Goal: Obtain resource: Download file/media

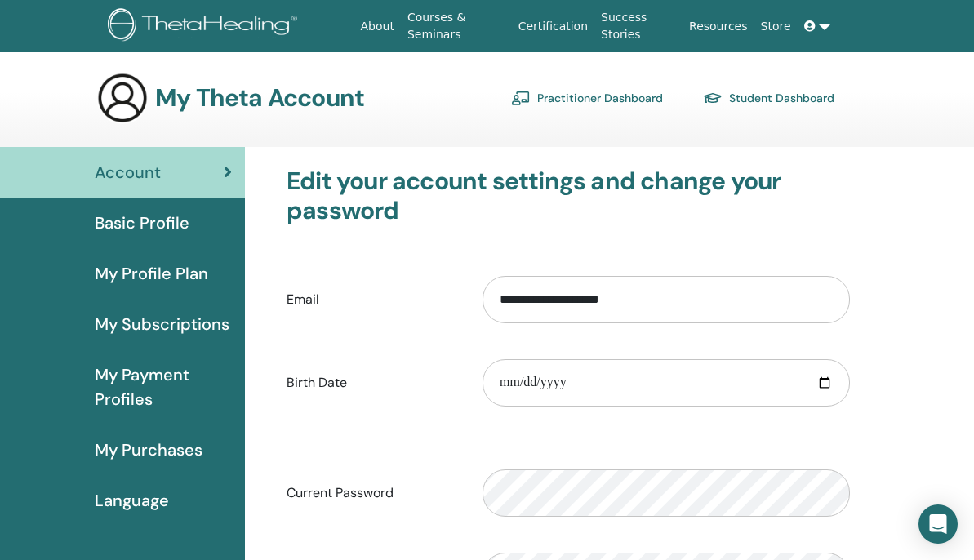
click at [802, 91] on link "Student Dashboard" at bounding box center [768, 98] width 131 height 26
click at [794, 96] on link "Student Dashboard" at bounding box center [768, 98] width 131 height 26
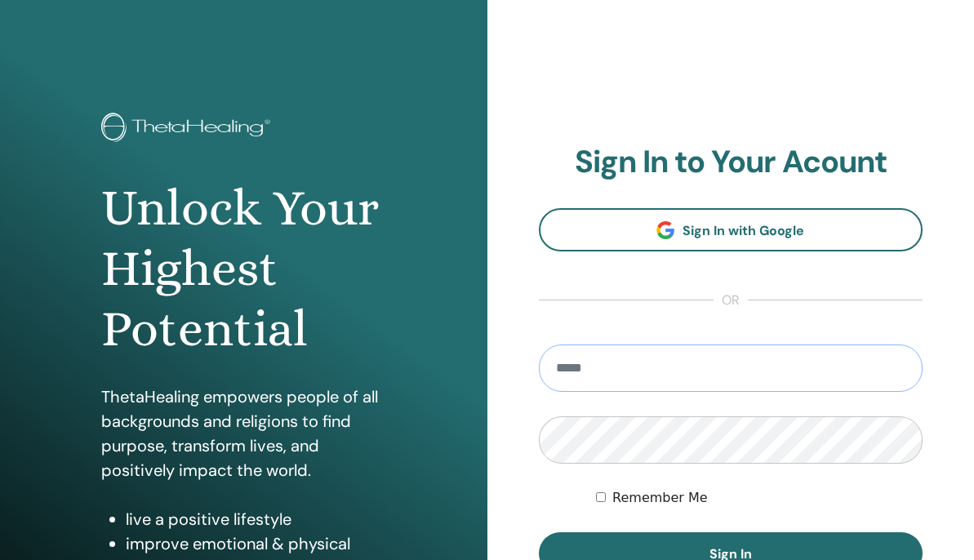
type input "**********"
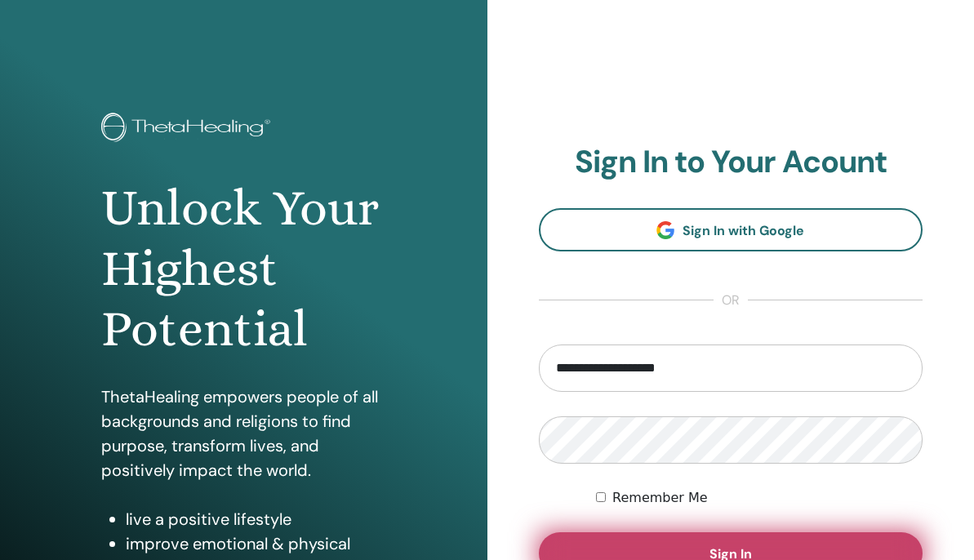
click at [793, 536] on button "Sign In" at bounding box center [731, 553] width 385 height 42
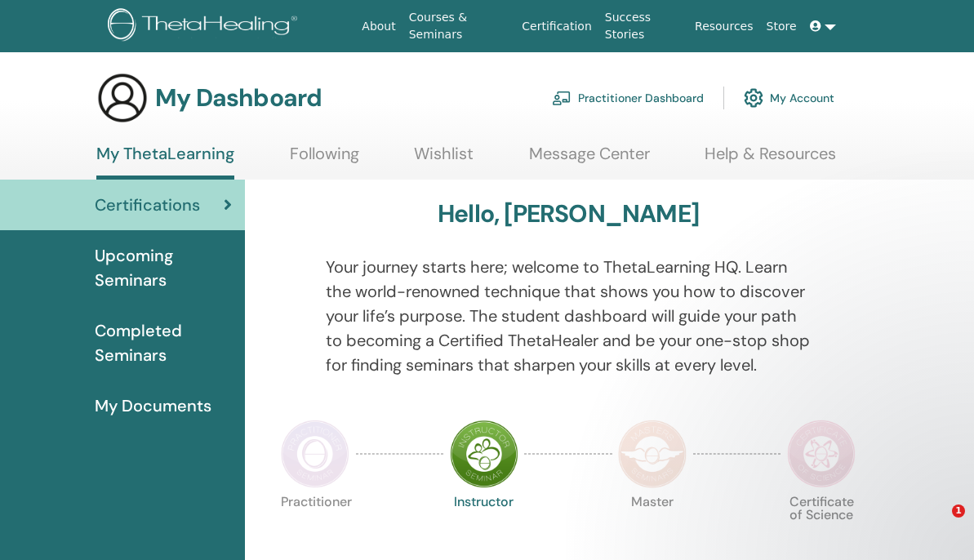
click at [808, 100] on link "My Account" at bounding box center [789, 98] width 91 height 36
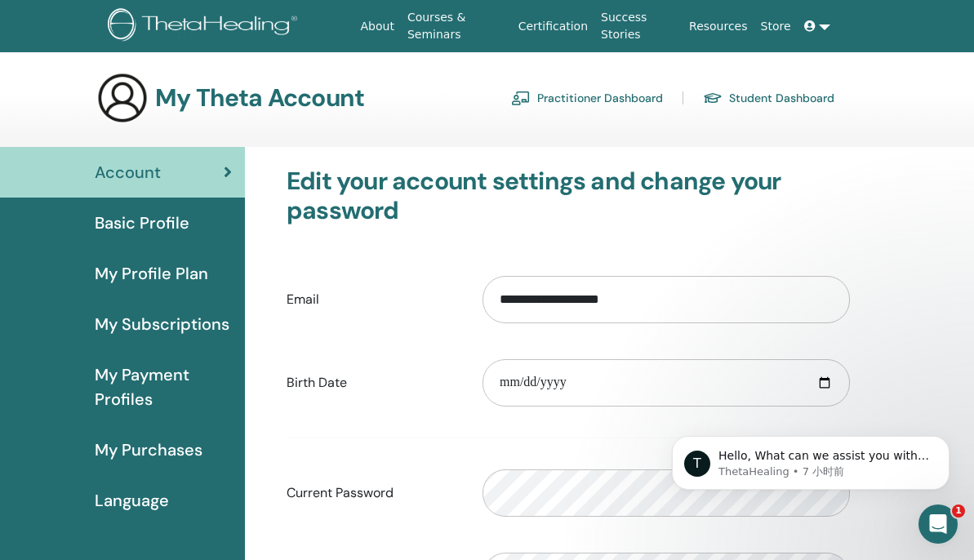
click at [183, 222] on span "Basic Profile" at bounding box center [142, 223] width 95 height 24
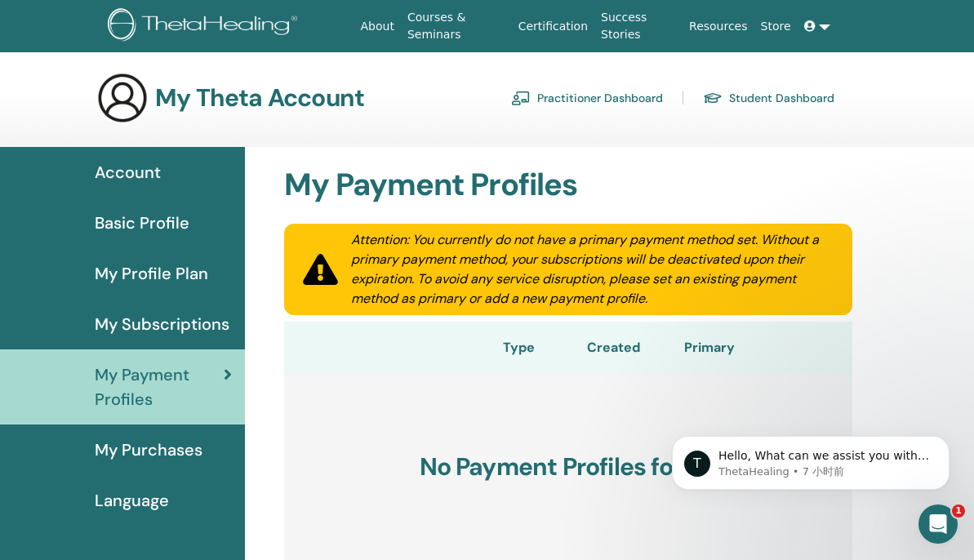
click at [556, 25] on link "Certification" at bounding box center [553, 26] width 82 height 30
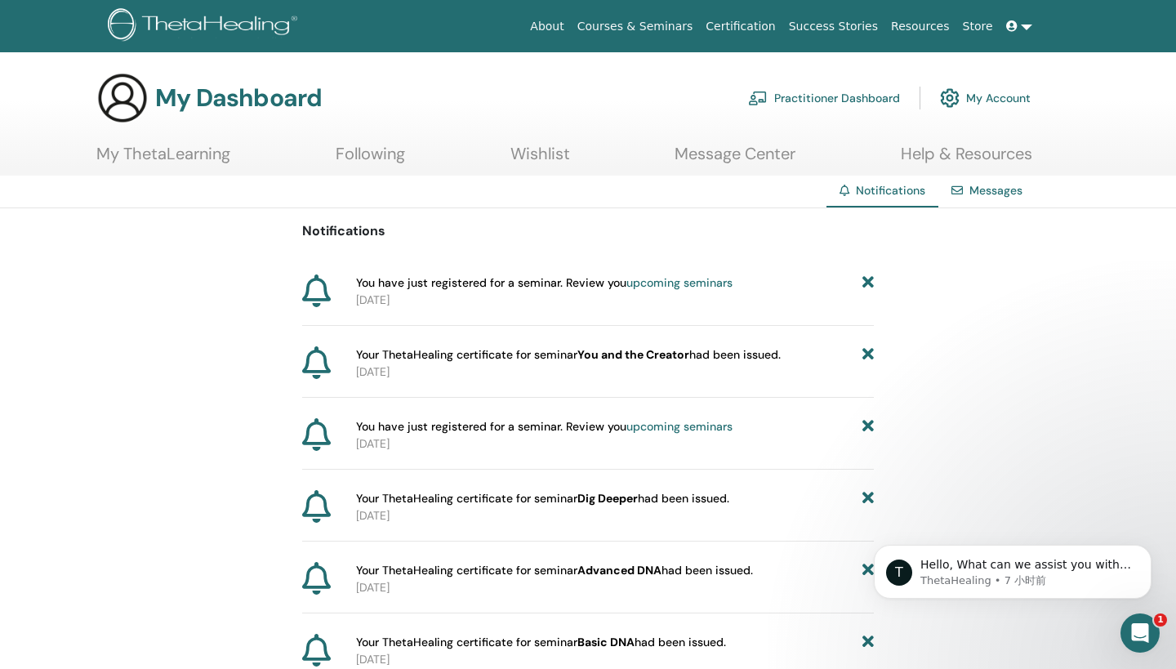
click at [643, 356] on b "You and the Creator" at bounding box center [633, 354] width 112 height 15
click at [750, 25] on link "Certification" at bounding box center [740, 26] width 82 height 30
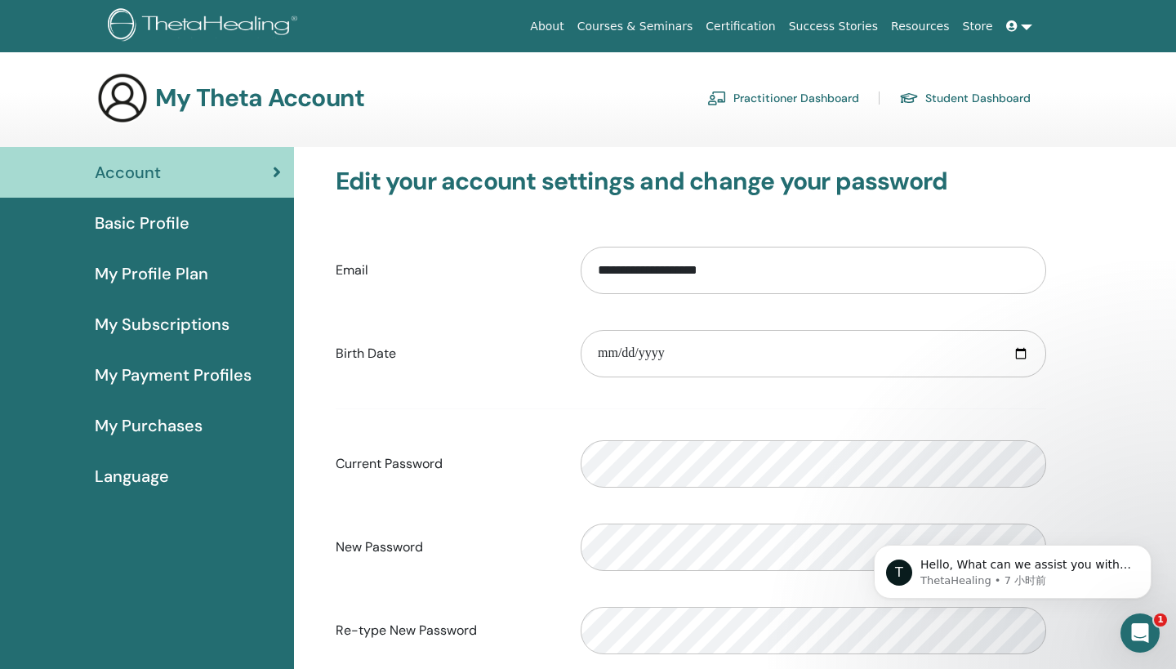
click at [134, 226] on span "Basic Profile" at bounding box center [142, 223] width 95 height 24
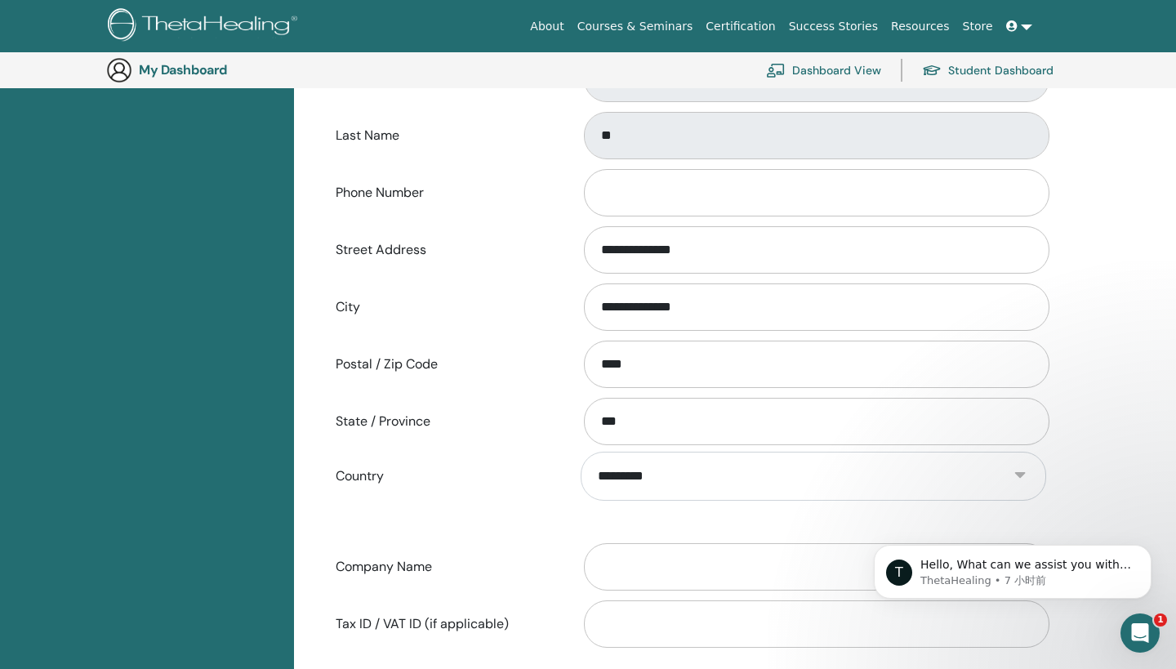
scroll to position [100, 0]
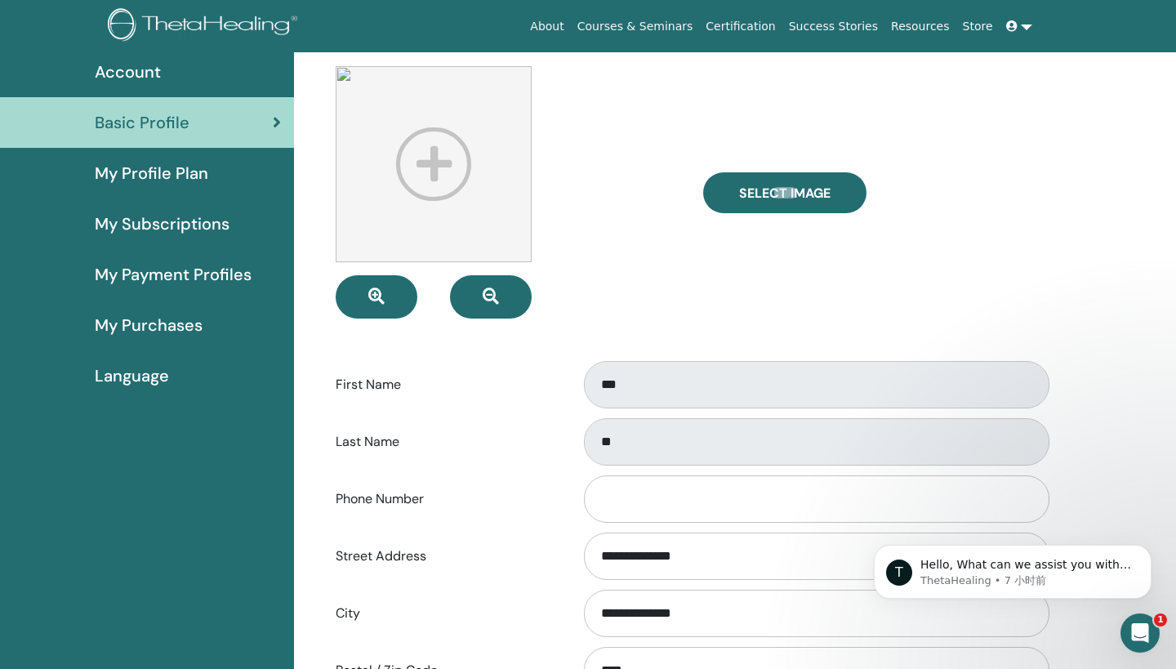
click at [176, 182] on span "My Profile Plan" at bounding box center [151, 173] width 113 height 24
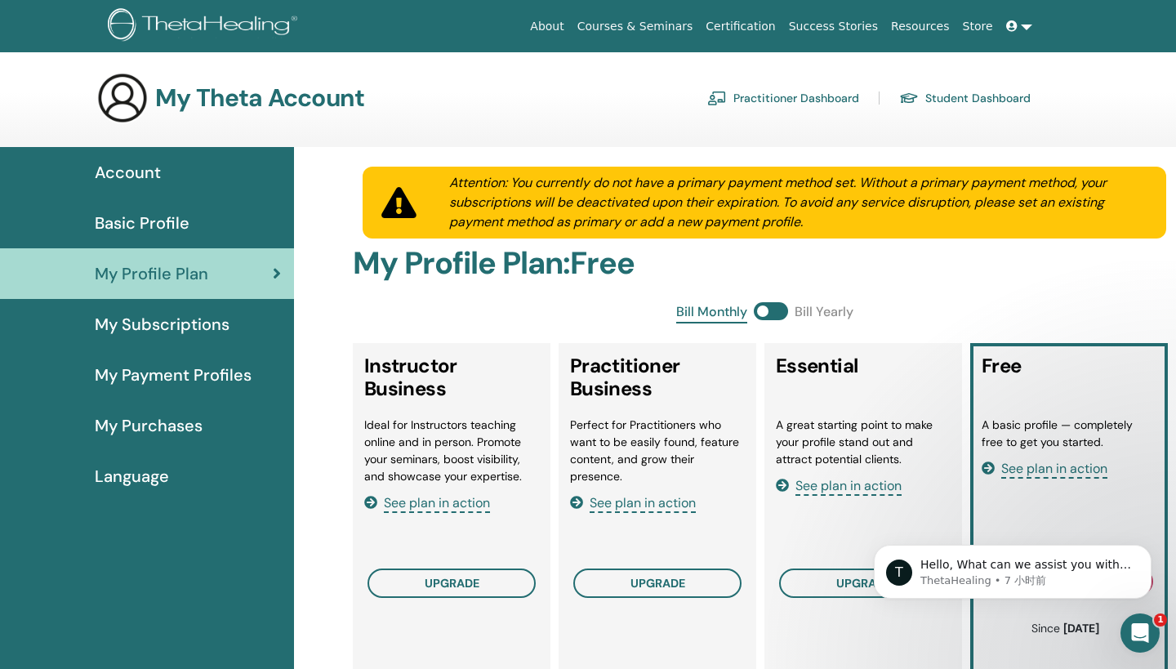
click at [141, 313] on span "My Subscriptions" at bounding box center [162, 324] width 135 height 24
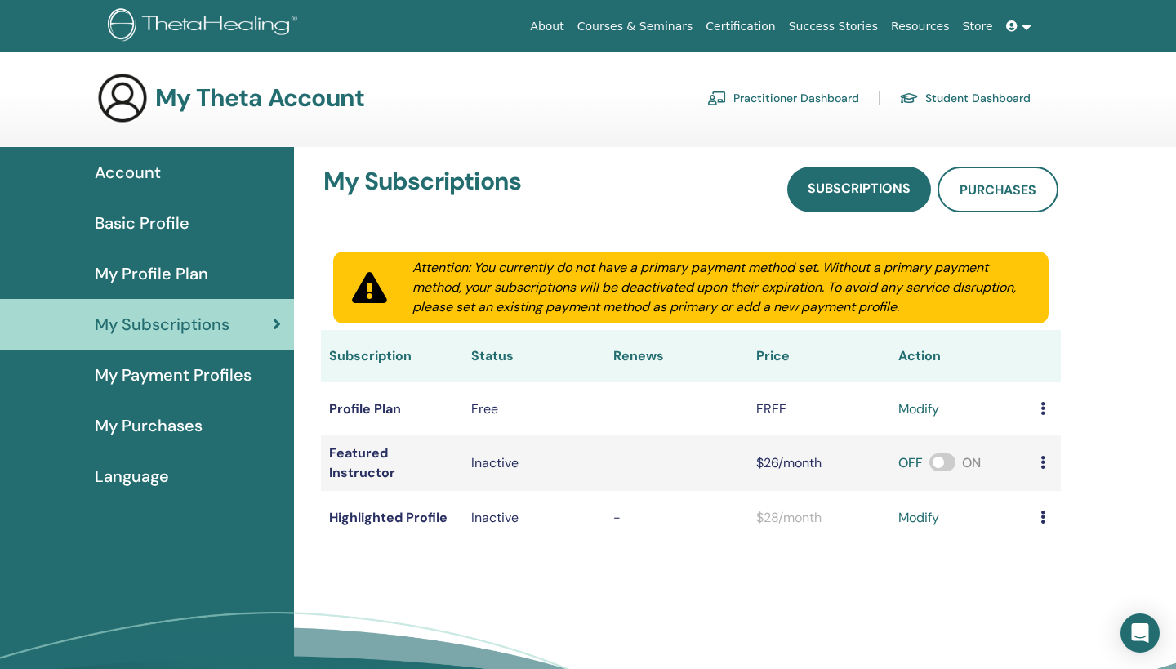
click at [174, 377] on span "My Payment Profiles" at bounding box center [173, 375] width 157 height 24
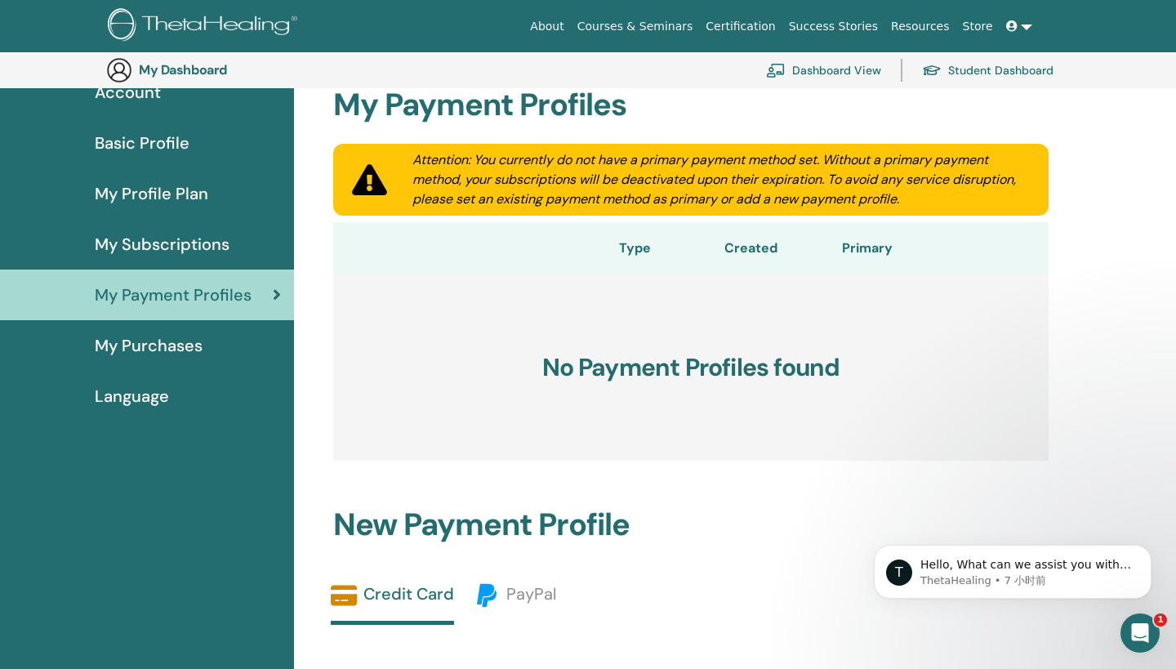
click at [150, 358] on link "My Purchases" at bounding box center [147, 345] width 294 height 51
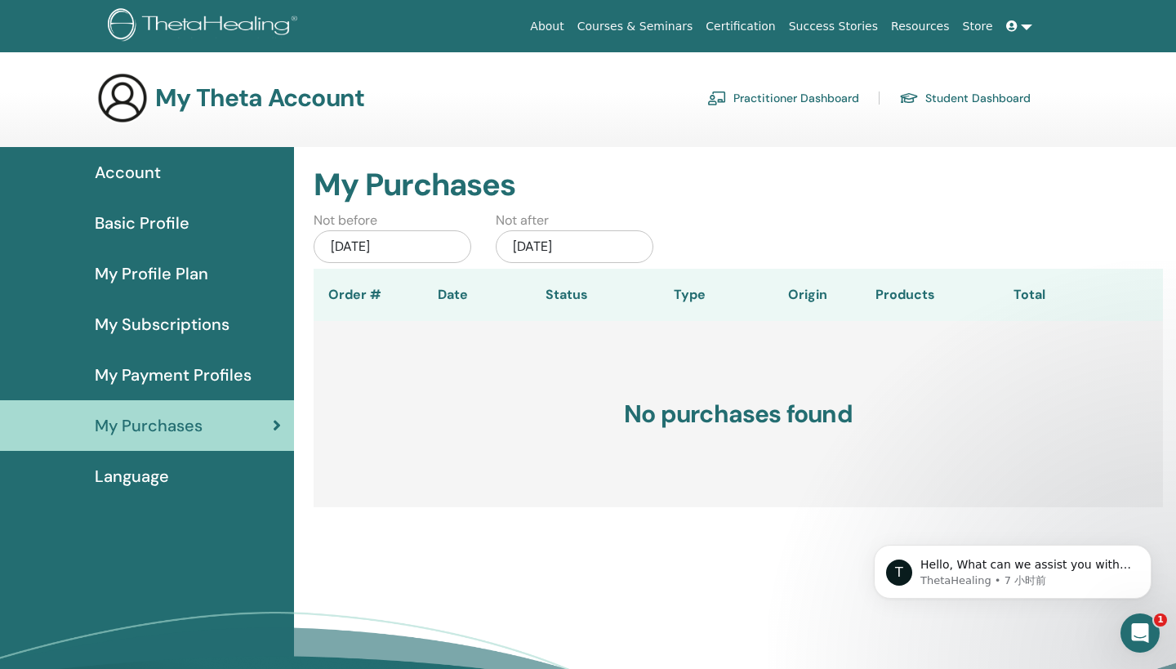
click at [192, 475] on div "Language" at bounding box center [147, 476] width 268 height 24
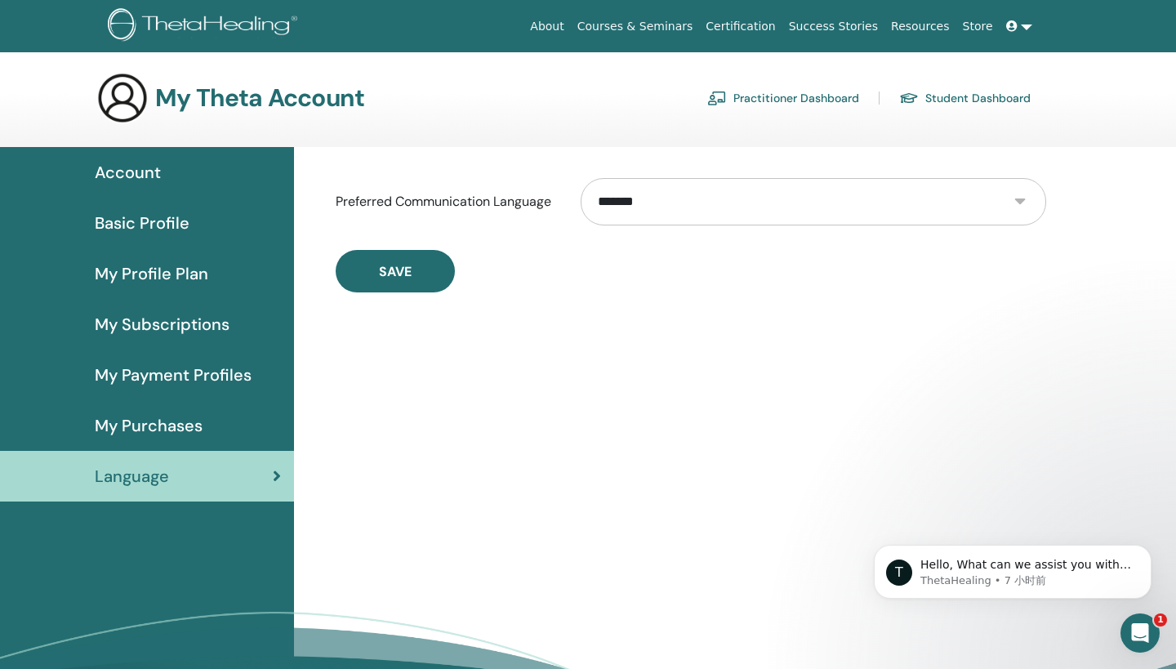
click at [175, 319] on span "My Subscriptions" at bounding box center [162, 324] width 135 height 24
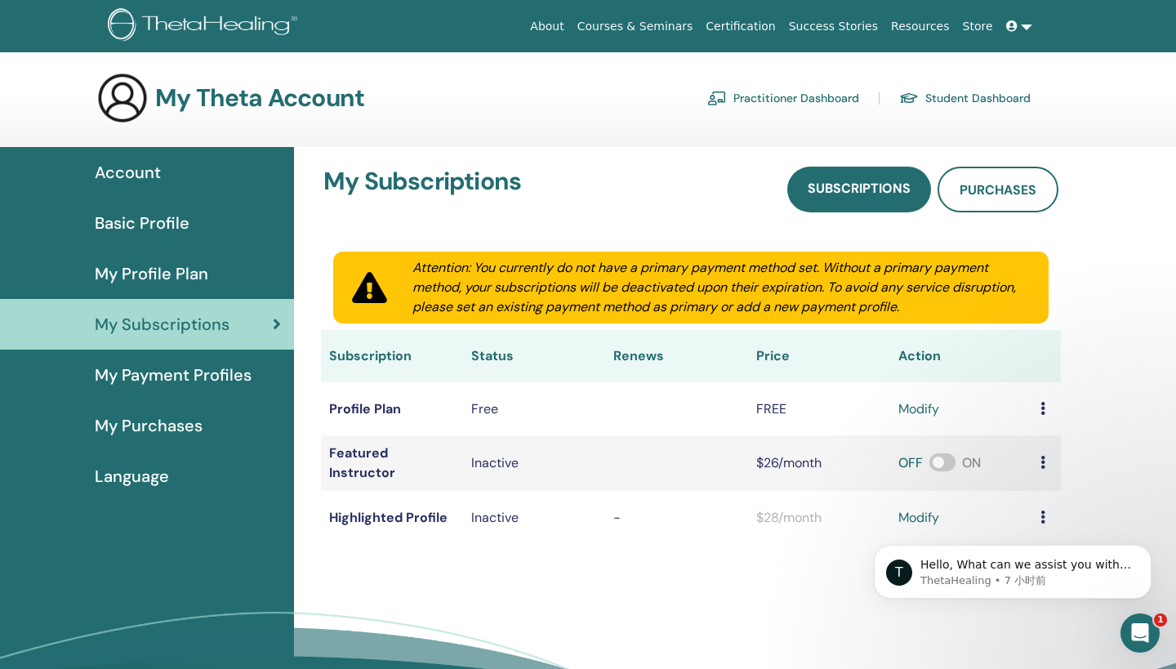
click at [964, 104] on link "Student Dashboard" at bounding box center [964, 98] width 131 height 26
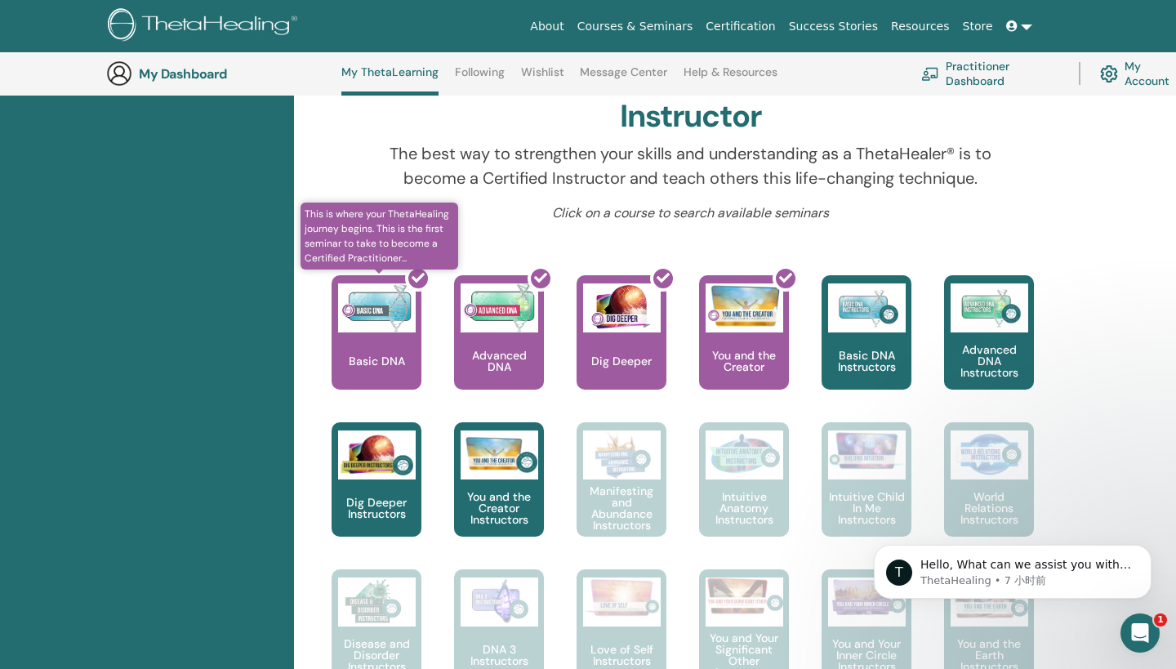
click at [386, 354] on div at bounding box center [386, 338] width 90 height 147
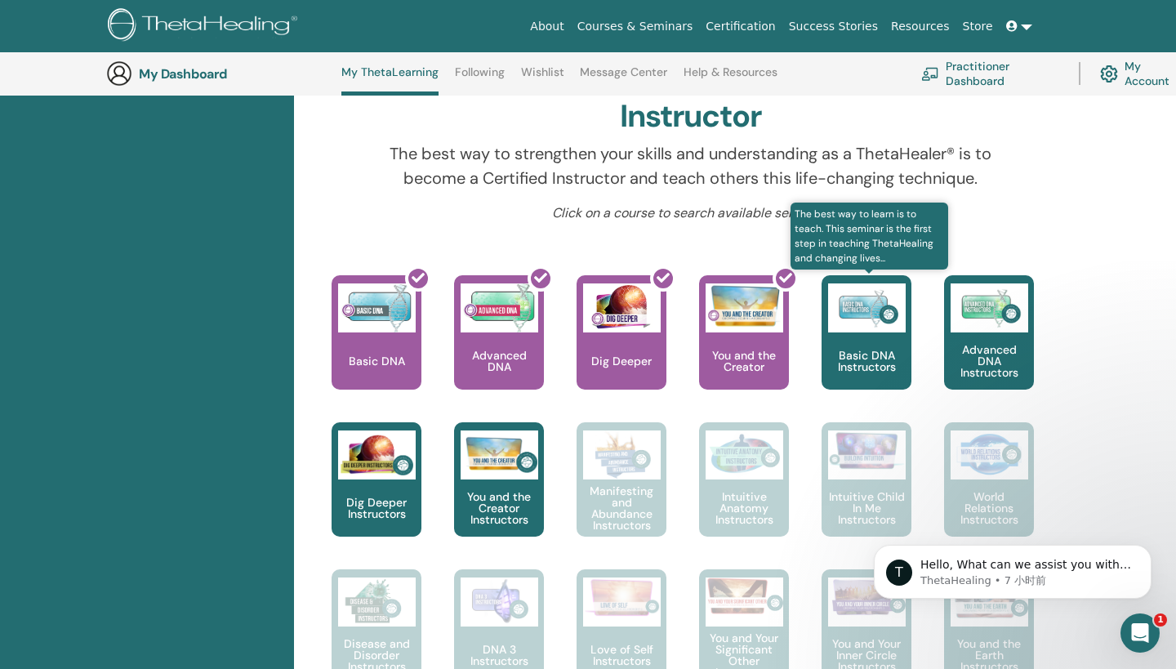
click at [879, 349] on p "Basic DNA Instructors" at bounding box center [866, 360] width 90 height 23
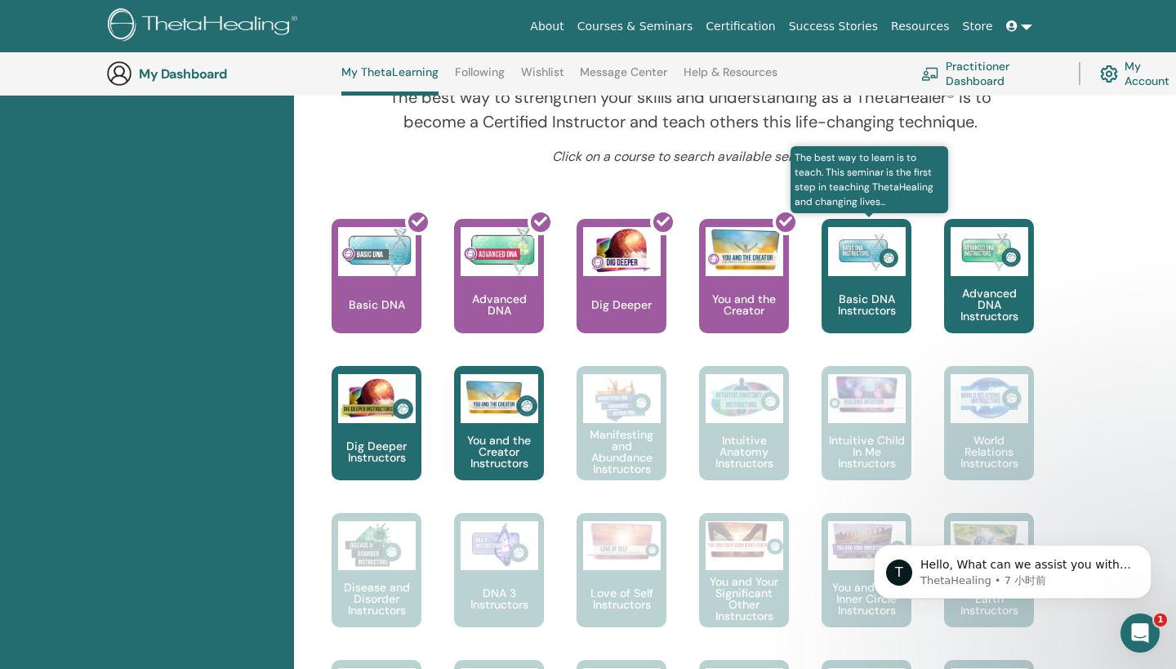
click at [879, 305] on p "Basic DNA Instructors" at bounding box center [866, 304] width 90 height 23
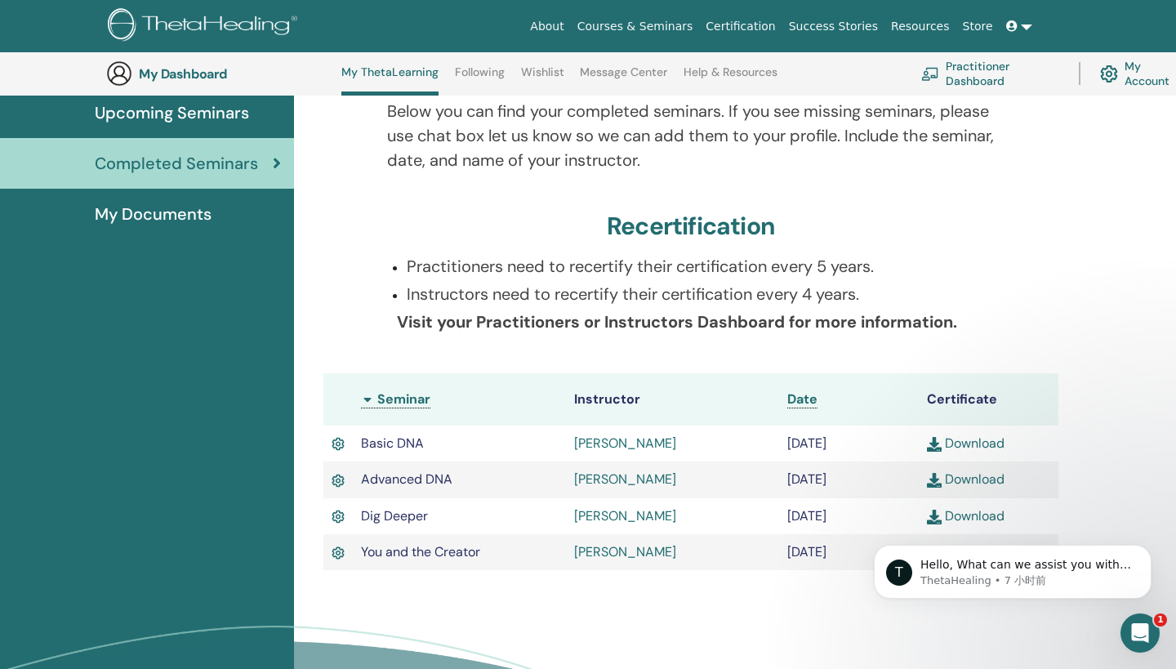
click at [965, 445] on link "Download" at bounding box center [966, 442] width 78 height 17
click at [936, 479] on img at bounding box center [934, 480] width 15 height 15
click at [929, 522] on div "T Hello, What can we assist you with [DATE]? ThetaHealing • 7 小时前" at bounding box center [1012, 496] width 300 height 204
click at [928, 518] on div "T Hello, What can we assist you with [DATE]? ThetaHealing • 7 小时前" at bounding box center [1012, 496] width 300 height 204
click at [920, 516] on div "T Hello, What can we assist you with [DATE]? ThetaHealing • 7 小时前" at bounding box center [1012, 496] width 300 height 204
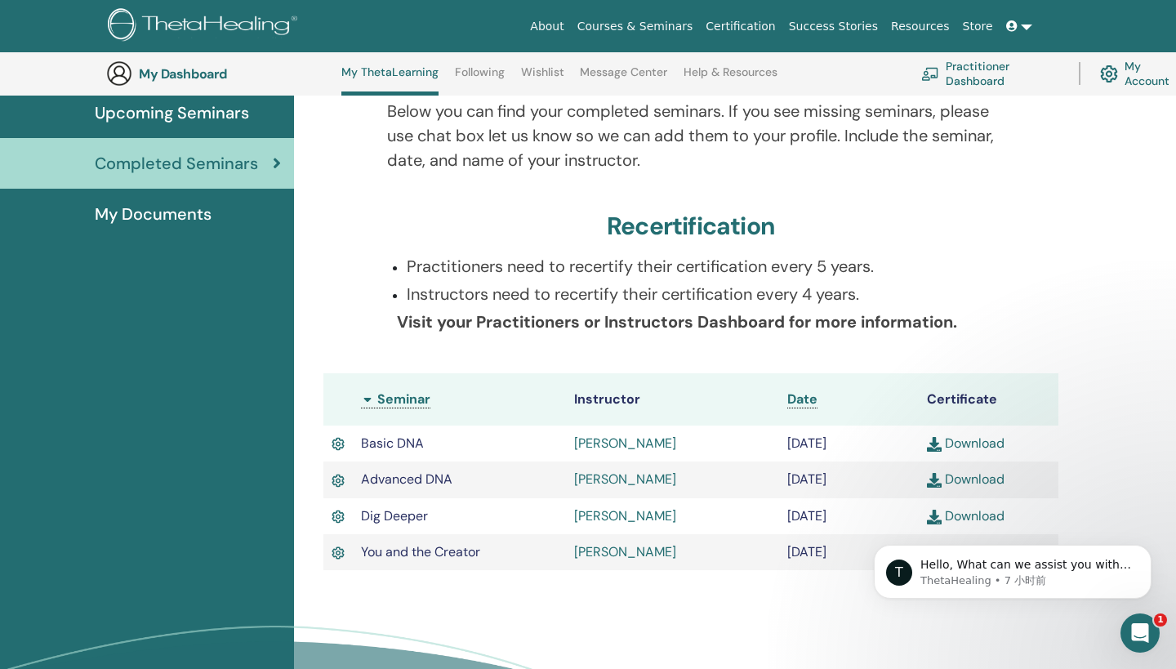
click at [883, 613] on body "T Hello, What can we assist you with [DATE]? ThetaHealing • 7 小时前" at bounding box center [1013, 567] width 314 height 101
click at [929, 517] on div "T Hello, What can we assist you with [DATE]? ThetaHealing • 7 小时前" at bounding box center [1012, 496] width 300 height 204
click html "T Hello, What can we assist you with [DATE]? ThetaHealing • 7 小时前"
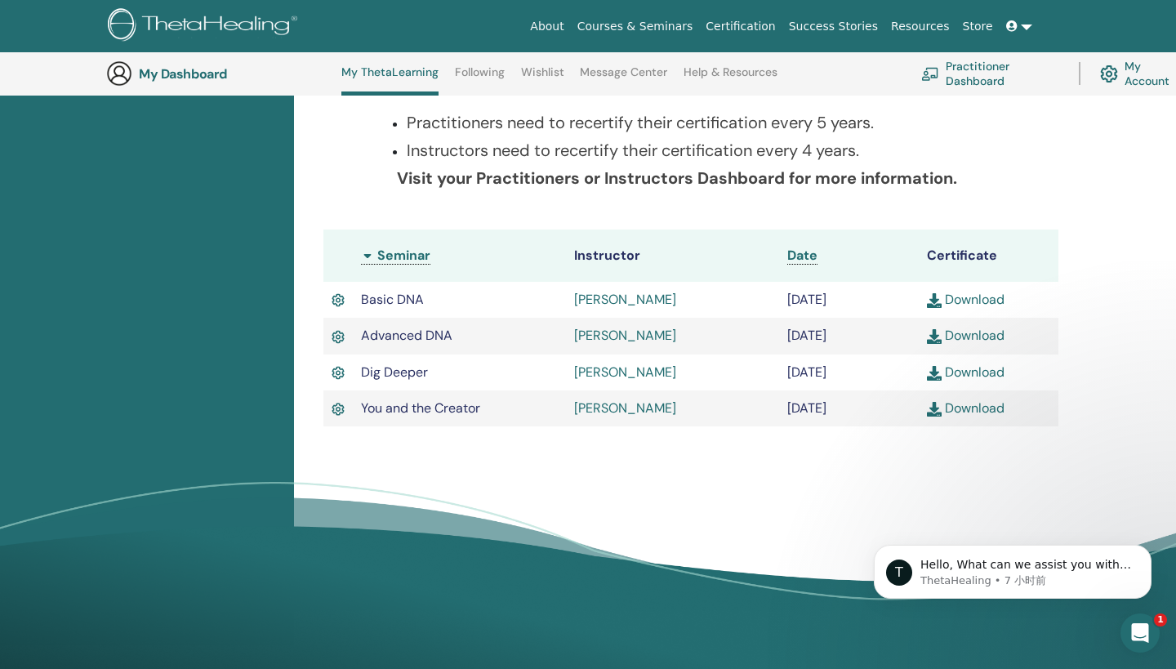
scroll to position [331, 0]
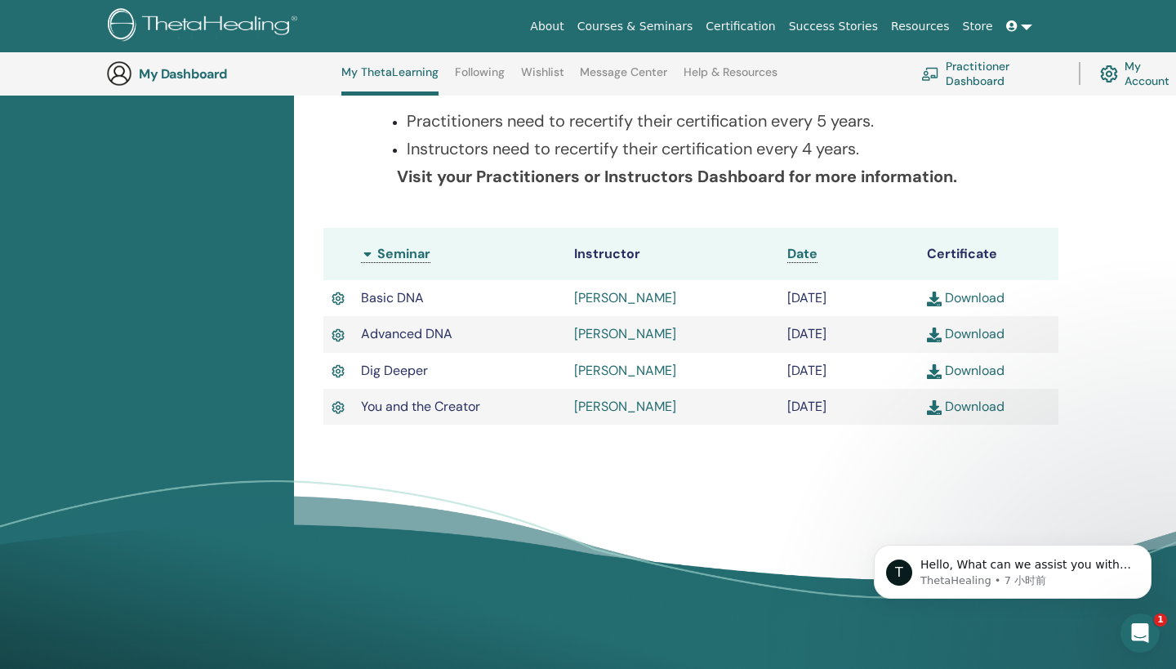
click at [939, 366] on img at bounding box center [934, 371] width 15 height 15
click at [937, 408] on img at bounding box center [934, 407] width 15 height 15
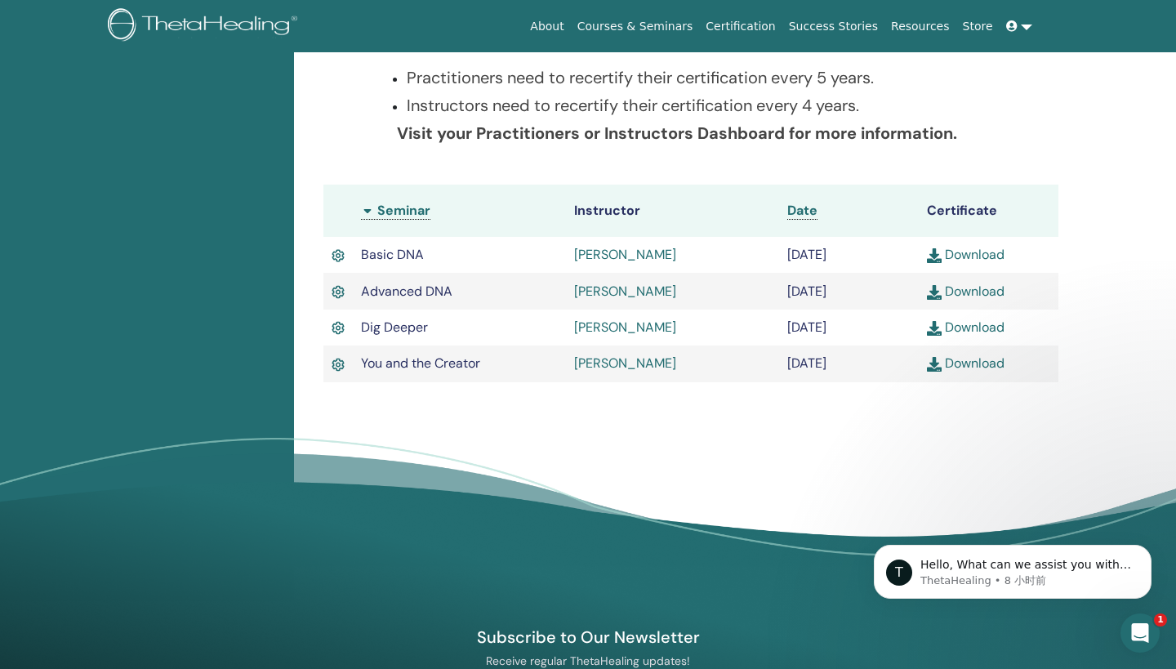
scroll to position [0, 0]
